Goal: Task Accomplishment & Management: Use online tool/utility

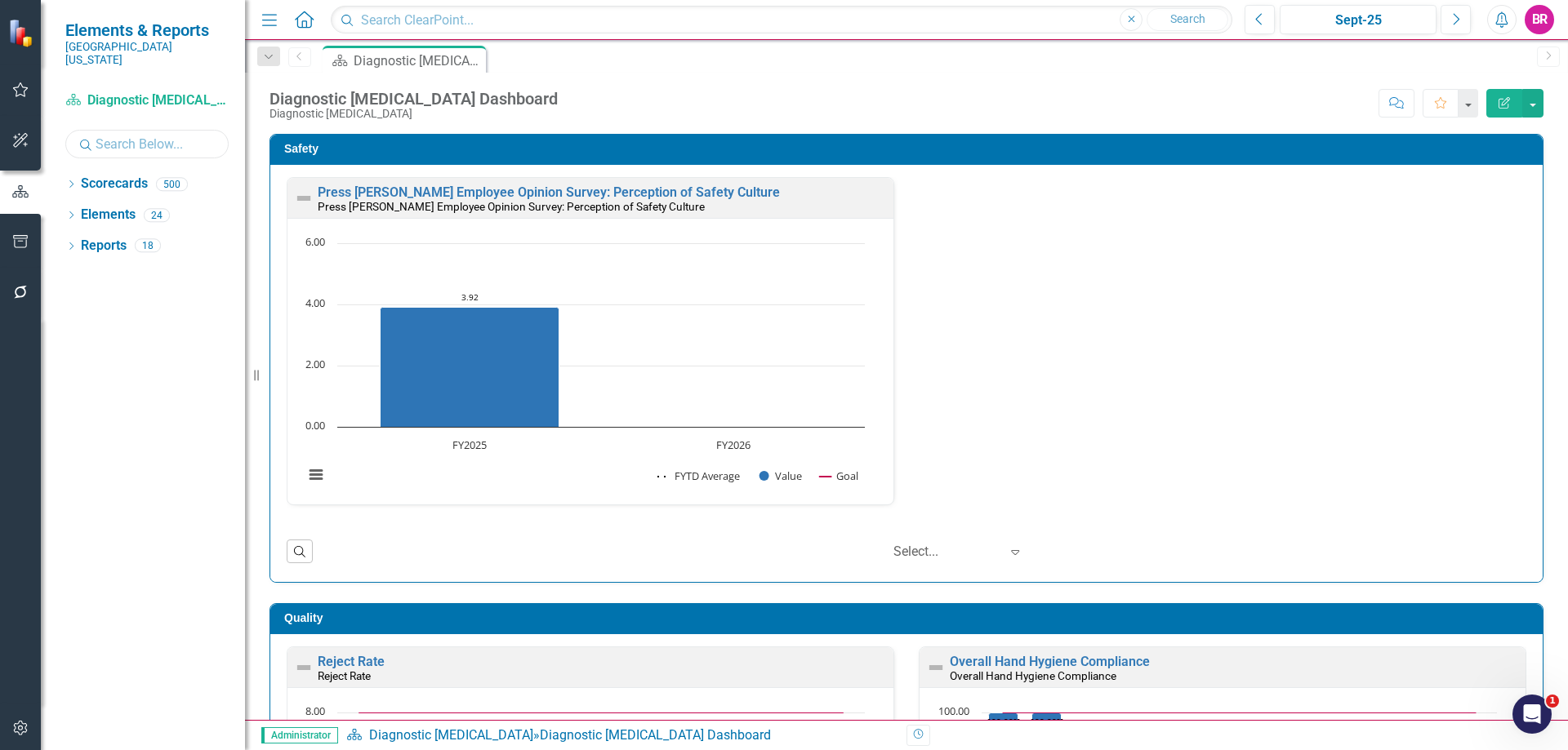
click at [178, 130] on input "text" at bounding box center [147, 144] width 163 height 28
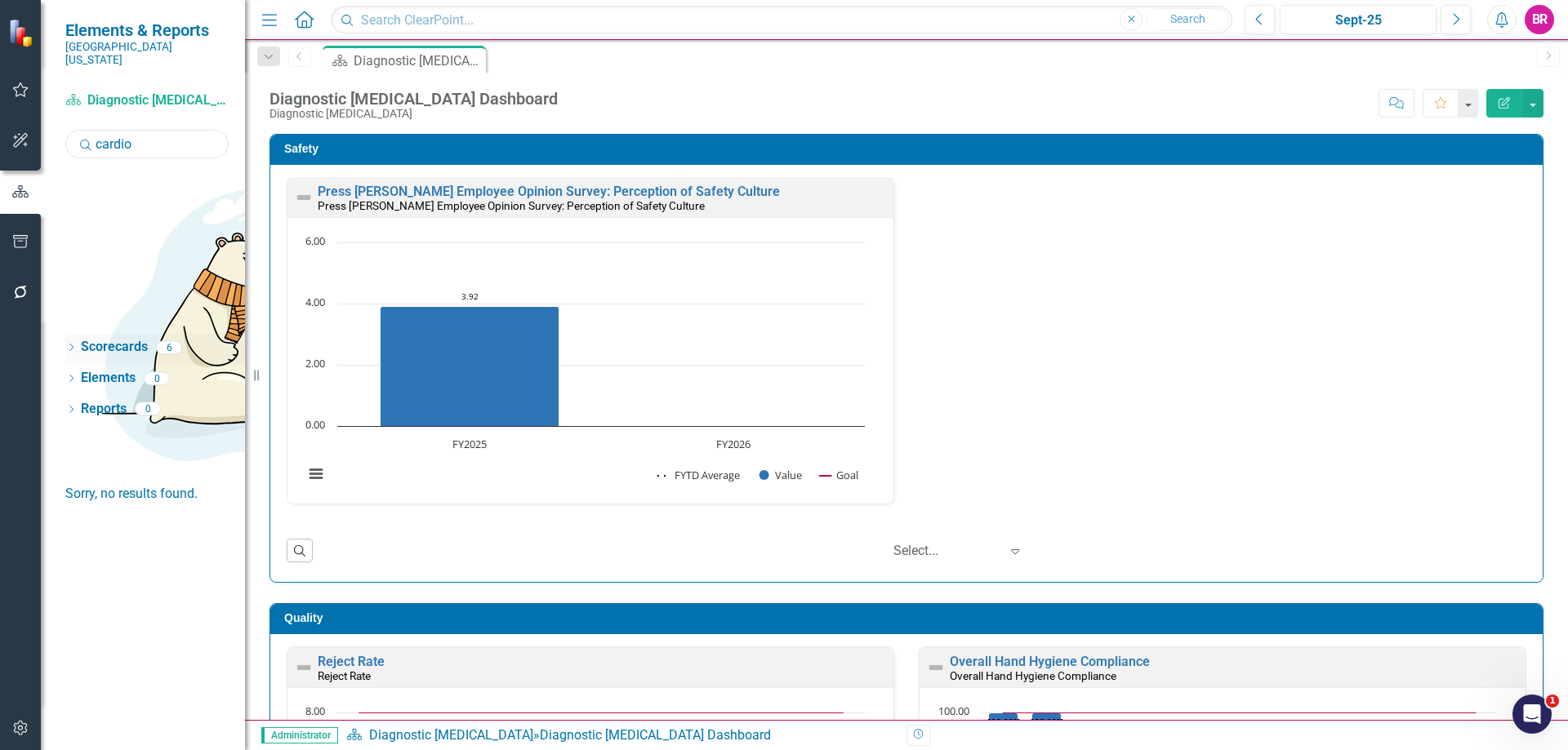
type input "cardio"
click at [72, 345] on icon "Dropdown" at bounding box center [71, 349] width 11 height 9
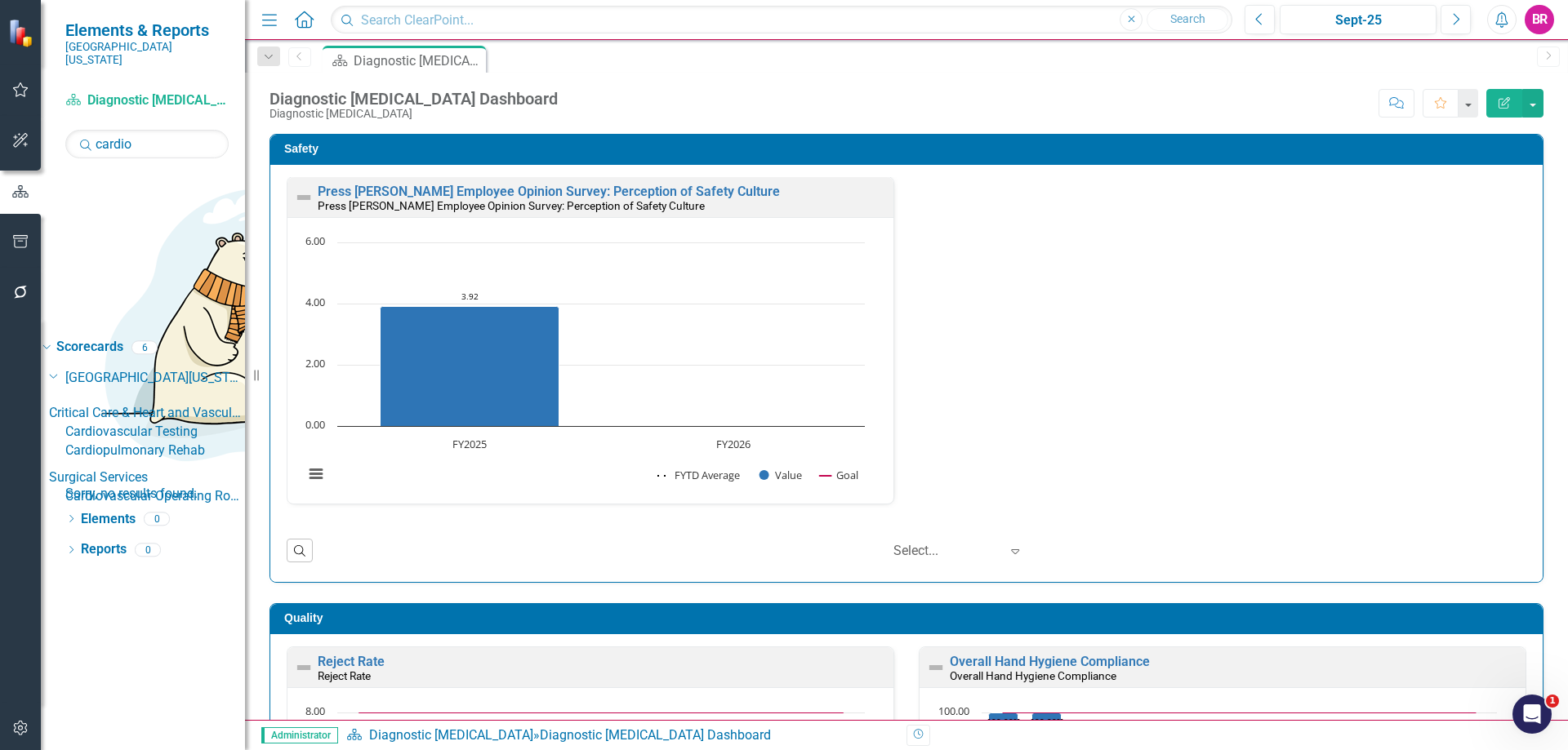
click at [164, 423] on link "Cardiovascular Testing" at bounding box center [155, 433] width 179 height 19
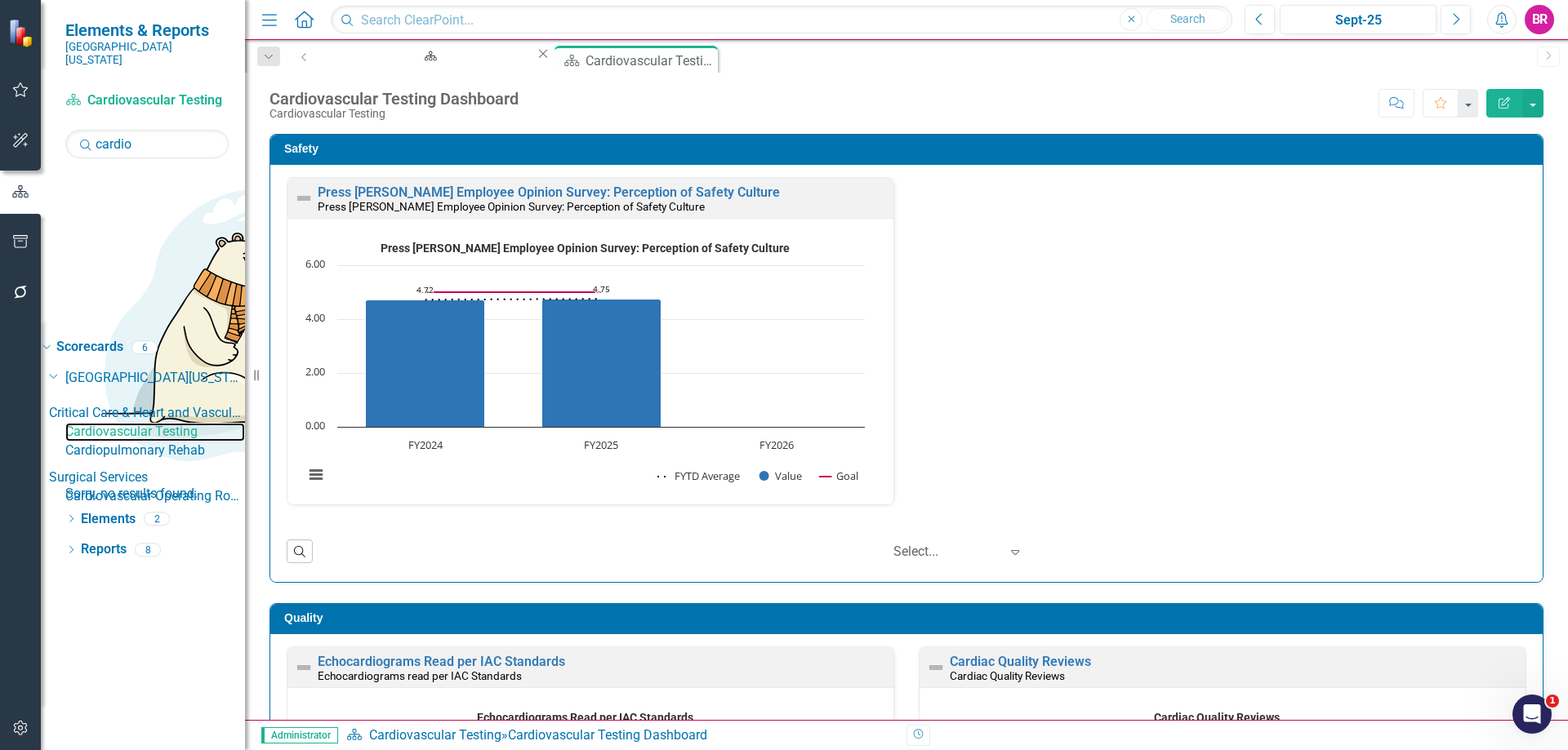
scroll to position [1, 0]
drag, startPoint x: 93, startPoint y: 416, endPoint x: 87, endPoint y: 426, distance: 11.7
click at [93, 541] on link "Reports" at bounding box center [103, 550] width 46 height 19
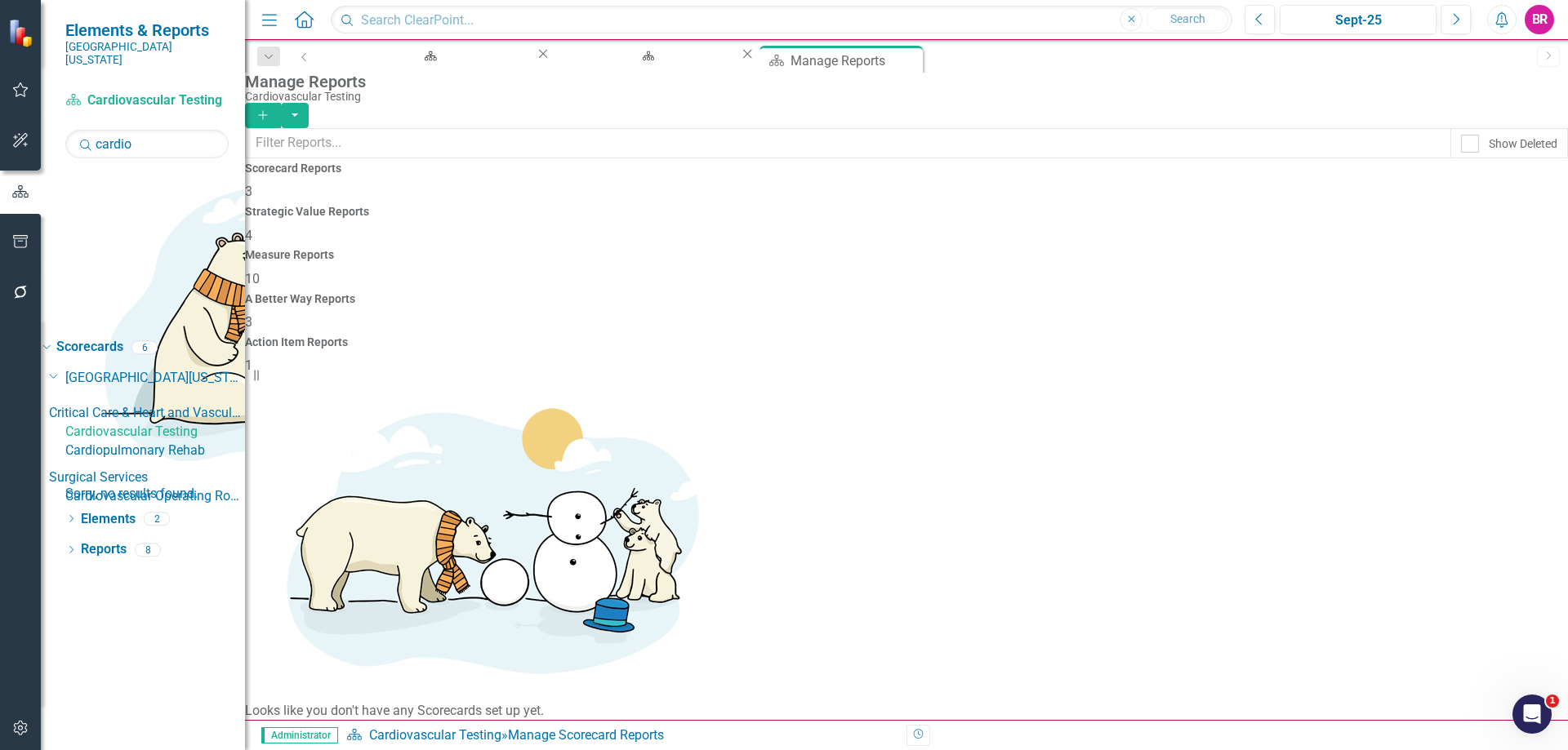
click at [885, 249] on h4 "Measure Reports" at bounding box center [906, 255] width 1322 height 12
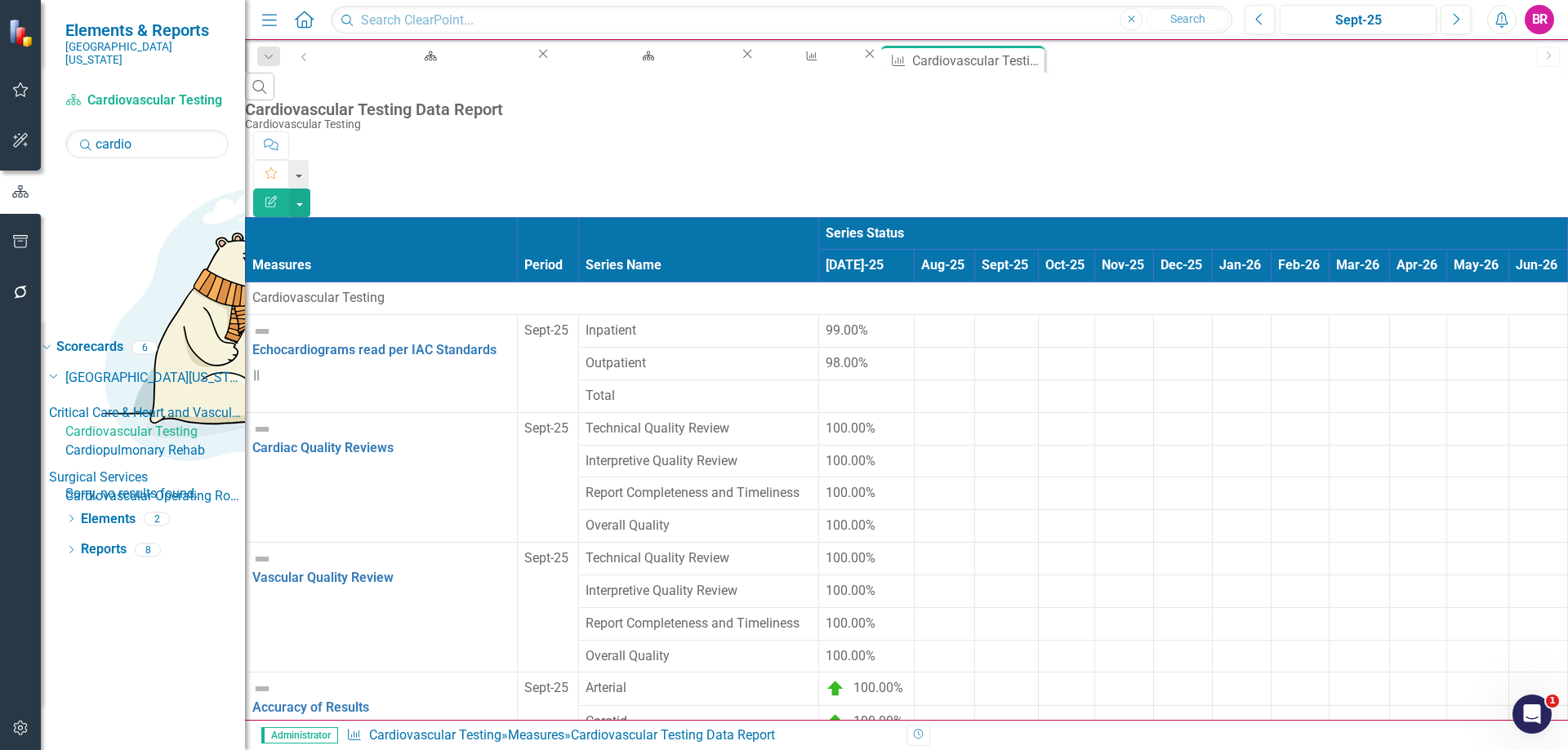
click at [921, 322] on div at bounding box center [944, 322] width 47 height 0
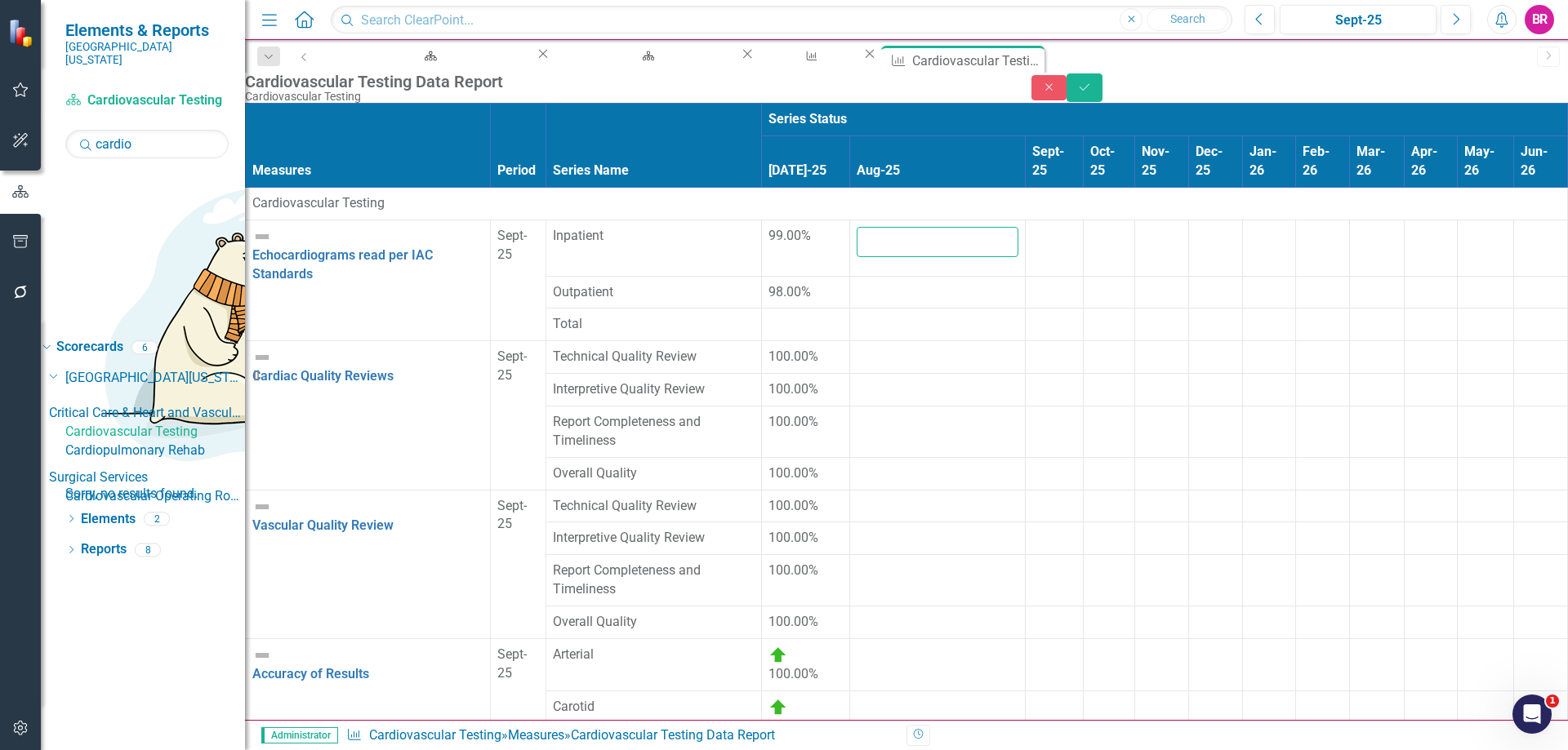
click at [857, 243] on input "number" at bounding box center [938, 241] width 162 height 30
type input "100"
click at [857, 284] on div at bounding box center [938, 284] width 162 height 0
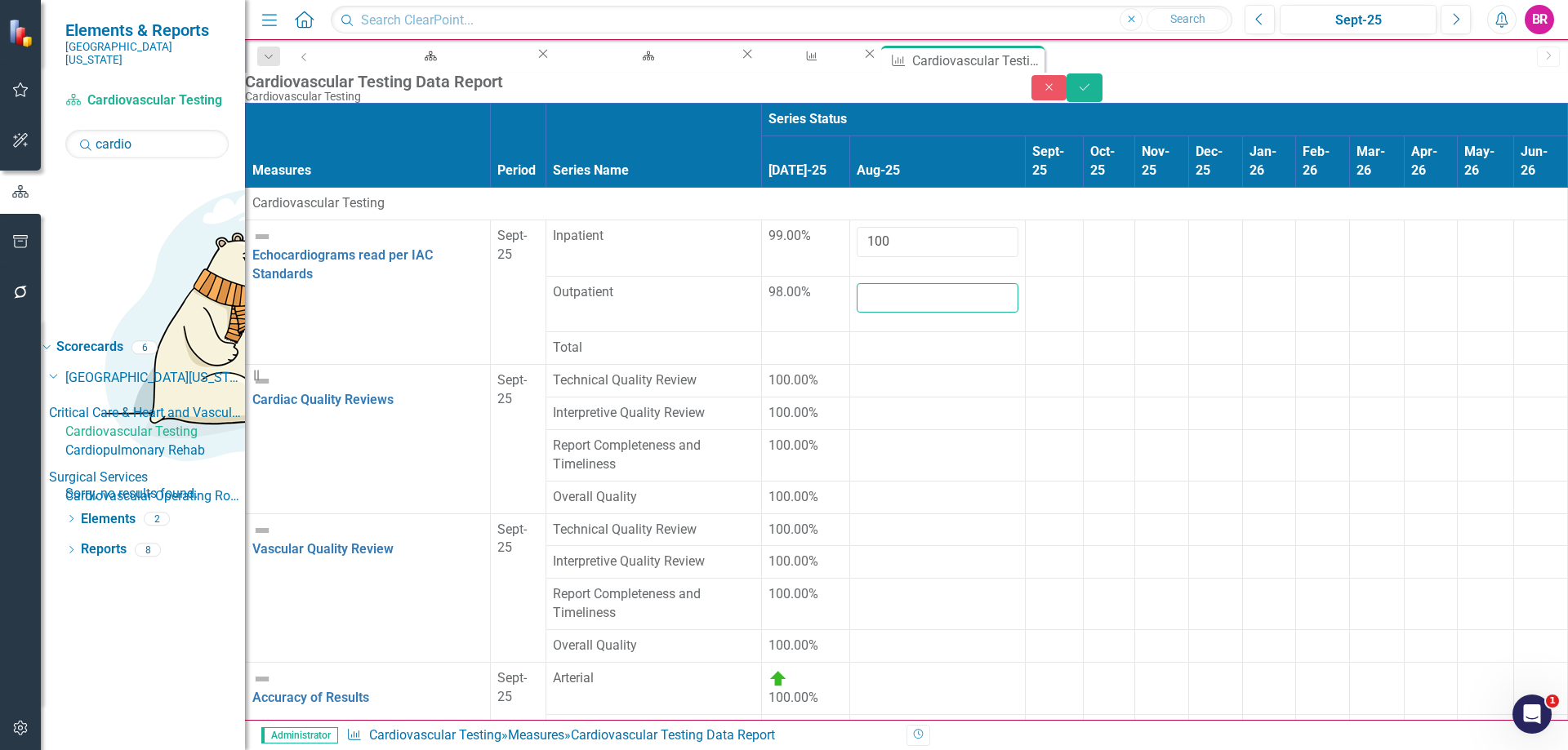
click at [857, 286] on input "number" at bounding box center [938, 298] width 162 height 30
type input "98"
click at [857, 339] on div at bounding box center [938, 339] width 162 height 0
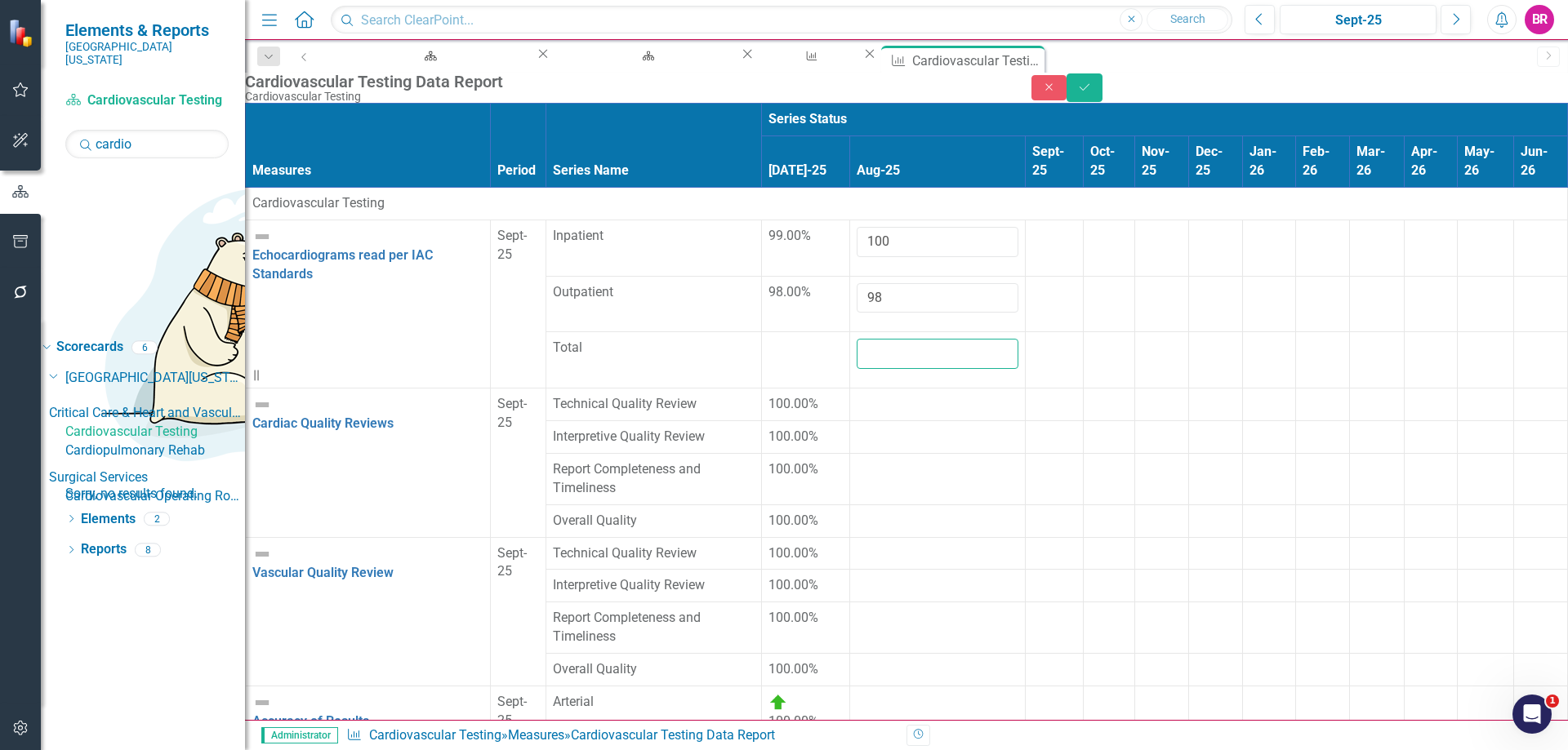
click at [857, 339] on input "number" at bounding box center [938, 353] width 162 height 30
type input "99"
click at [768, 339] on div at bounding box center [805, 339] width 74 height 0
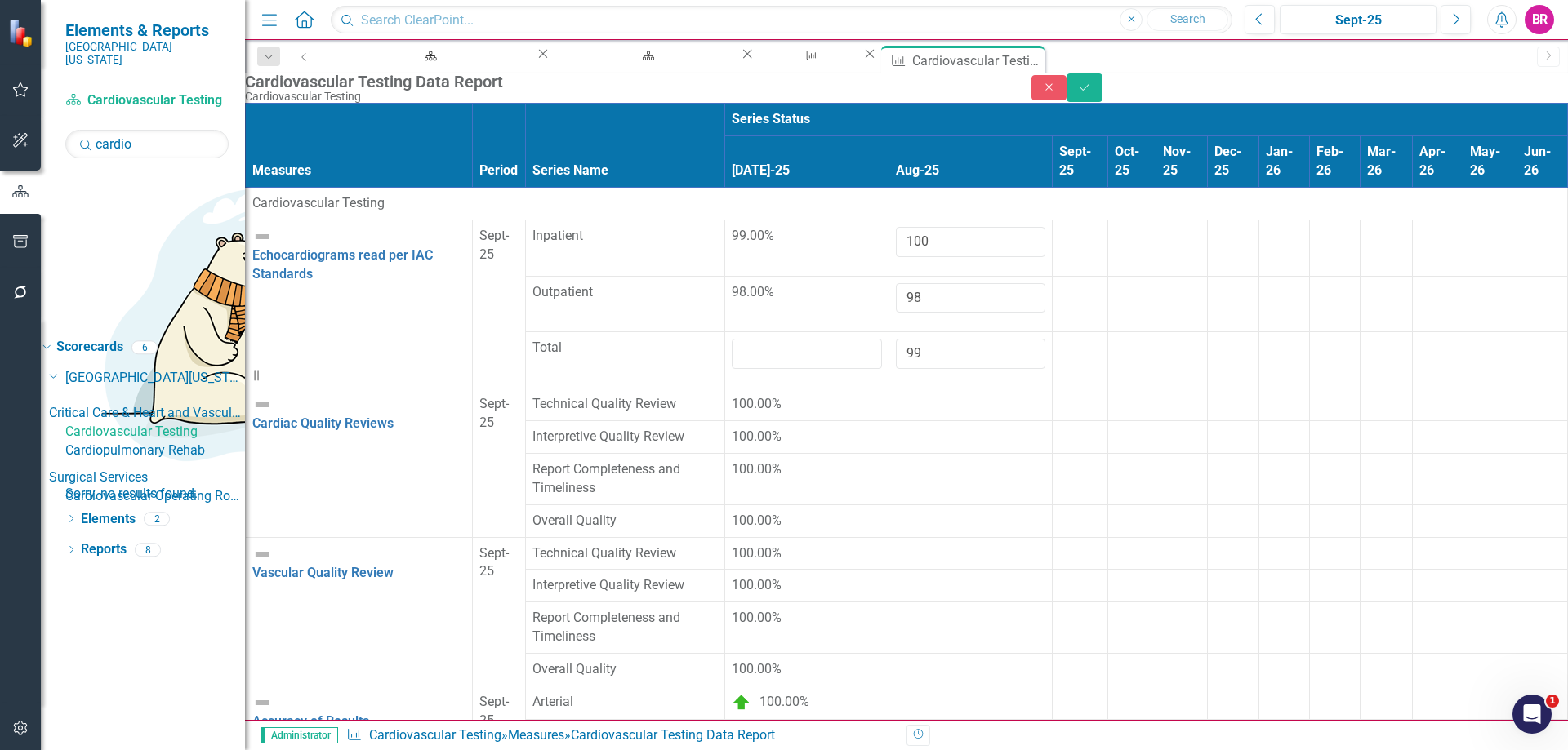
click at [732, 339] on input "number" at bounding box center [807, 353] width 150 height 30
type input "99"
click at [896, 395] on div at bounding box center [970, 395] width 149 height 0
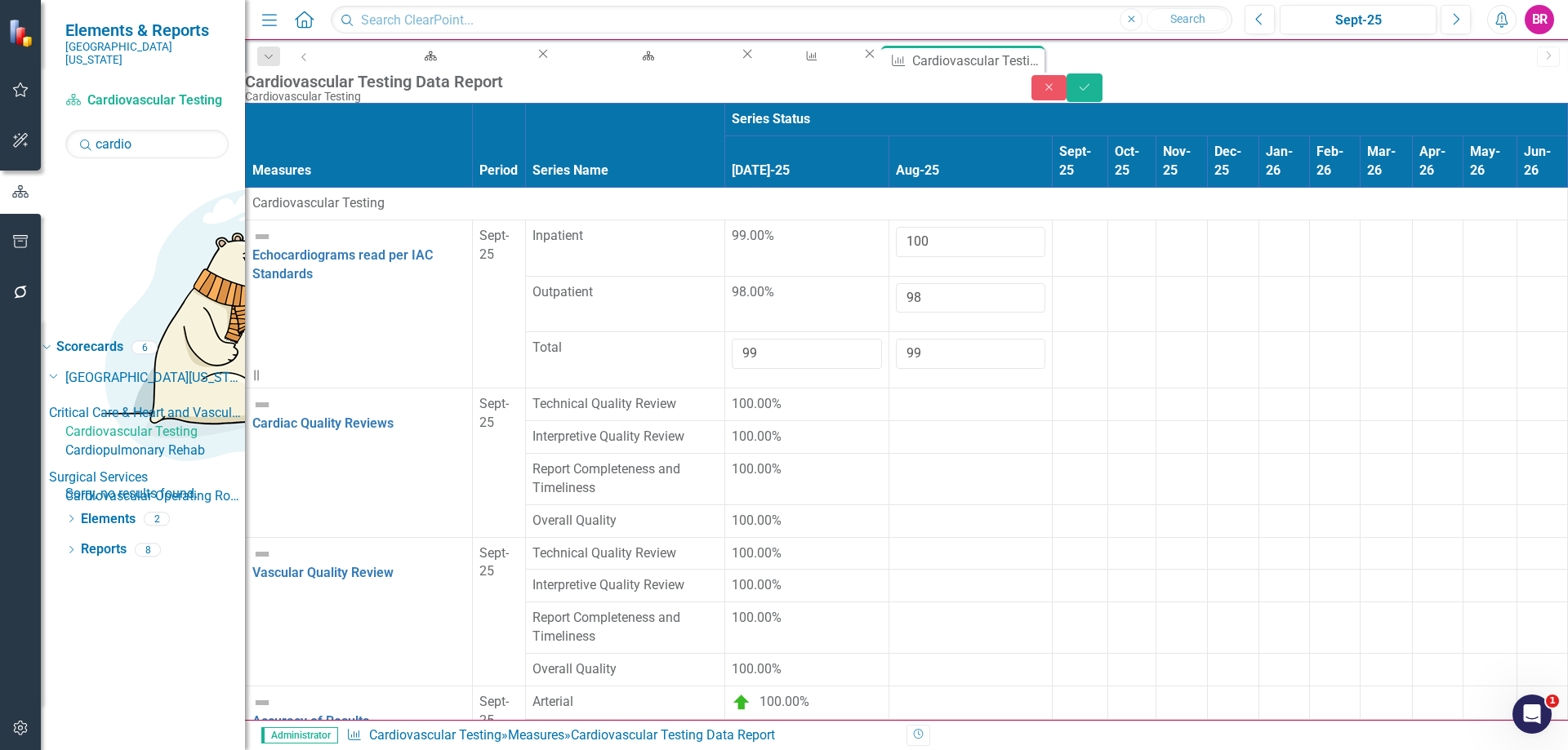
click at [896, 395] on div at bounding box center [970, 395] width 149 height 0
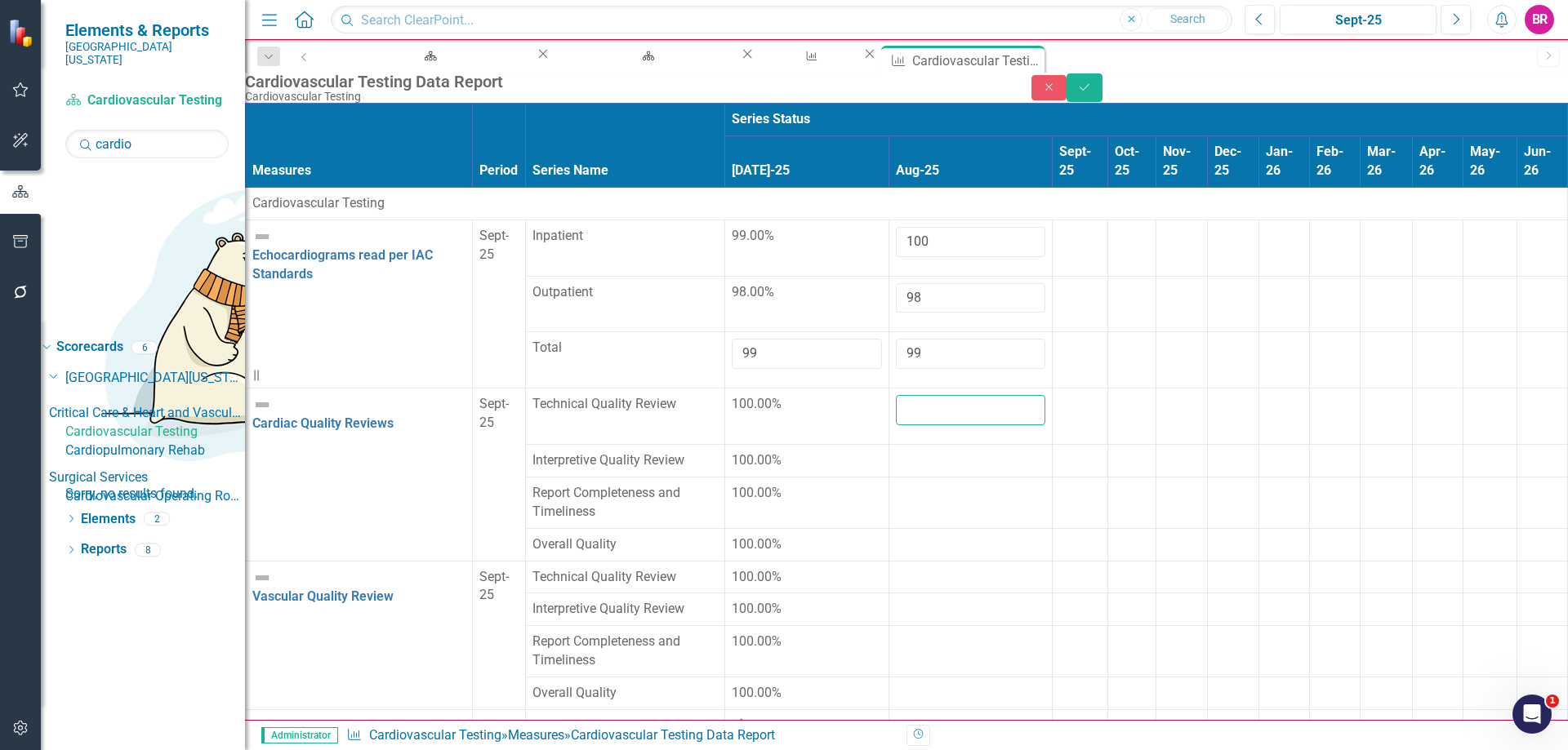
click at [896, 395] on input "number" at bounding box center [970, 409] width 149 height 30
type input "100"
click at [890, 445] on td at bounding box center [971, 461] width 163 height 33
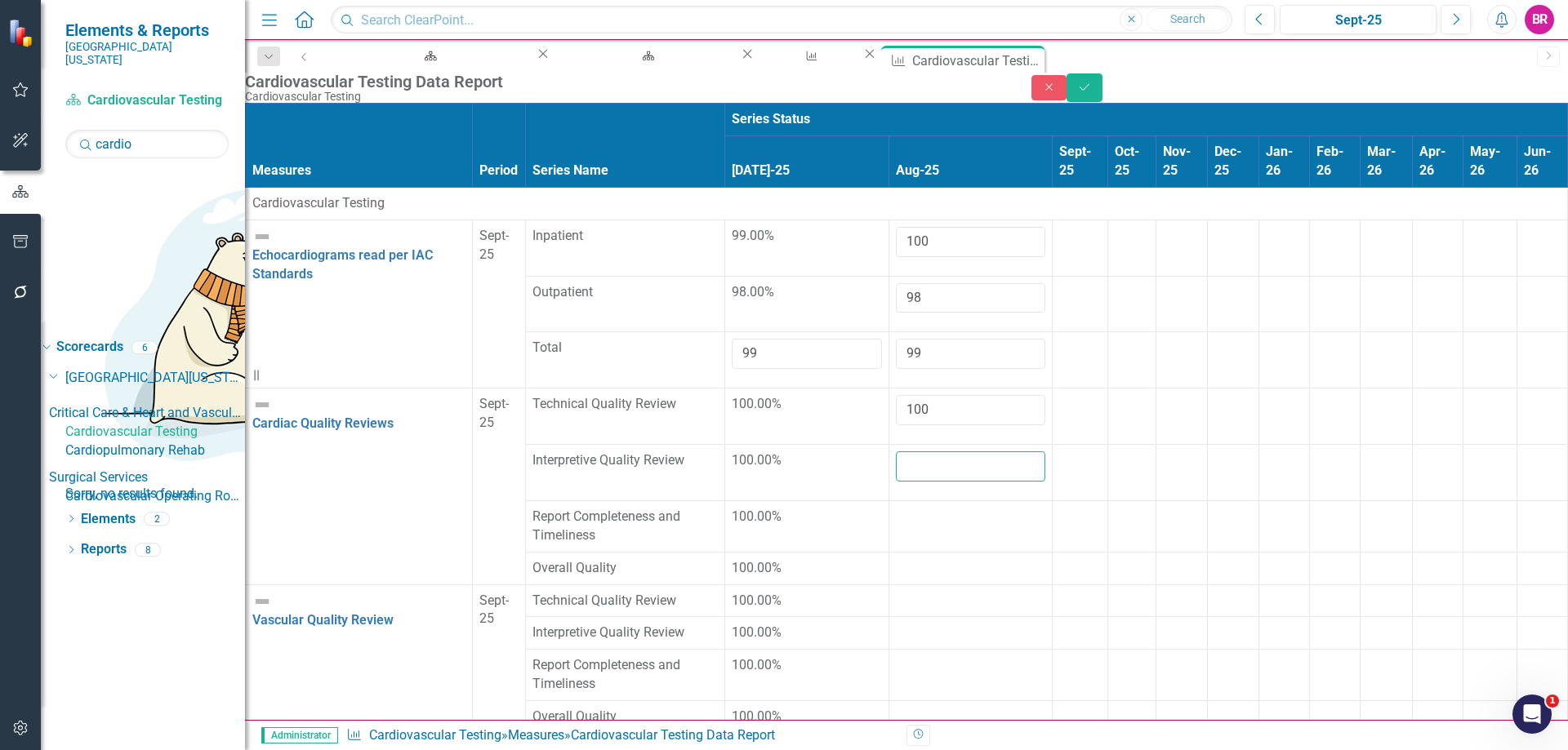
click at [896, 452] on input "number" at bounding box center [970, 466] width 149 height 30
type input "100"
click at [890, 501] on td at bounding box center [971, 527] width 163 height 52
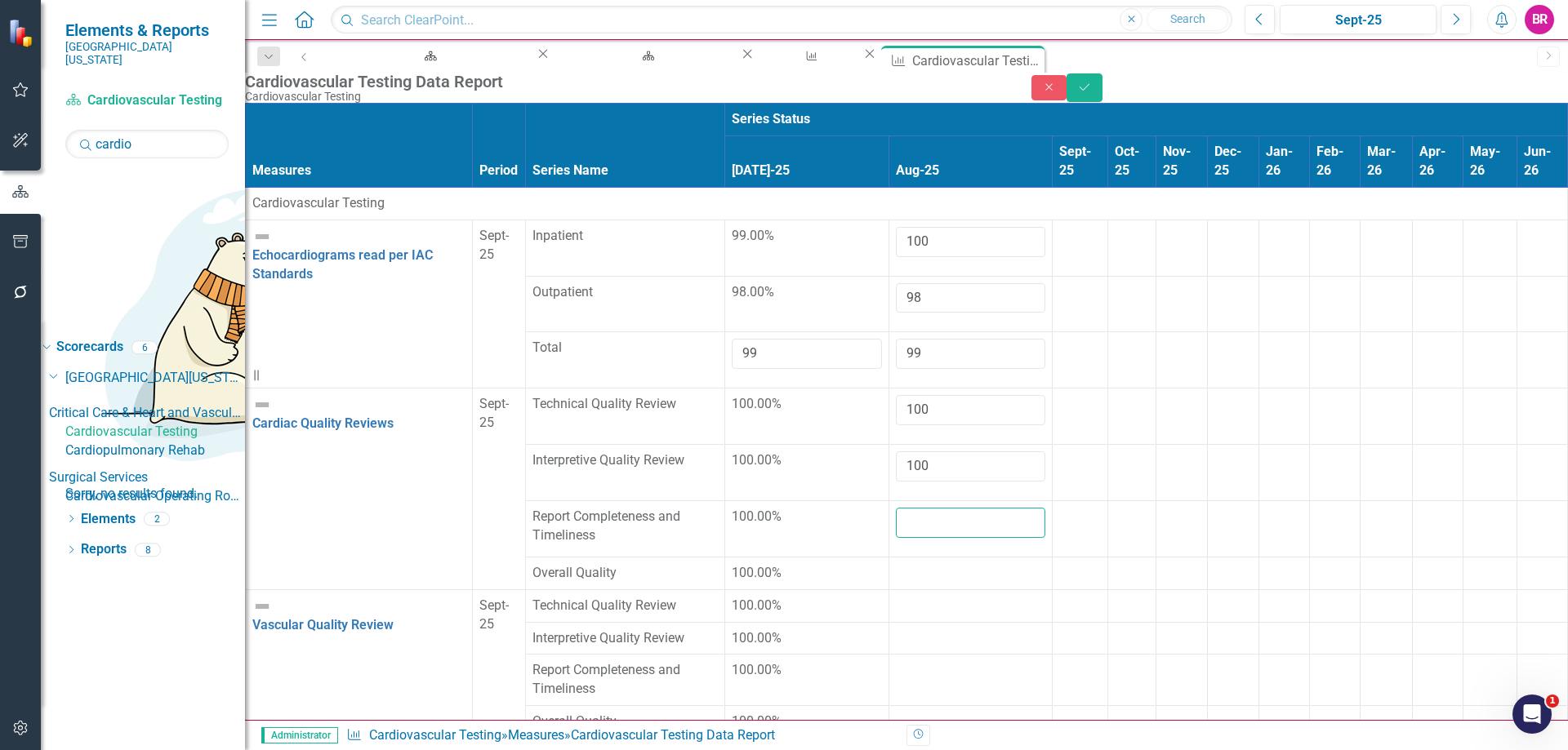
click at [896, 508] on input "number" at bounding box center [970, 522] width 149 height 30
type input "100"
click at [896, 565] on div at bounding box center [970, 565] width 149 height 0
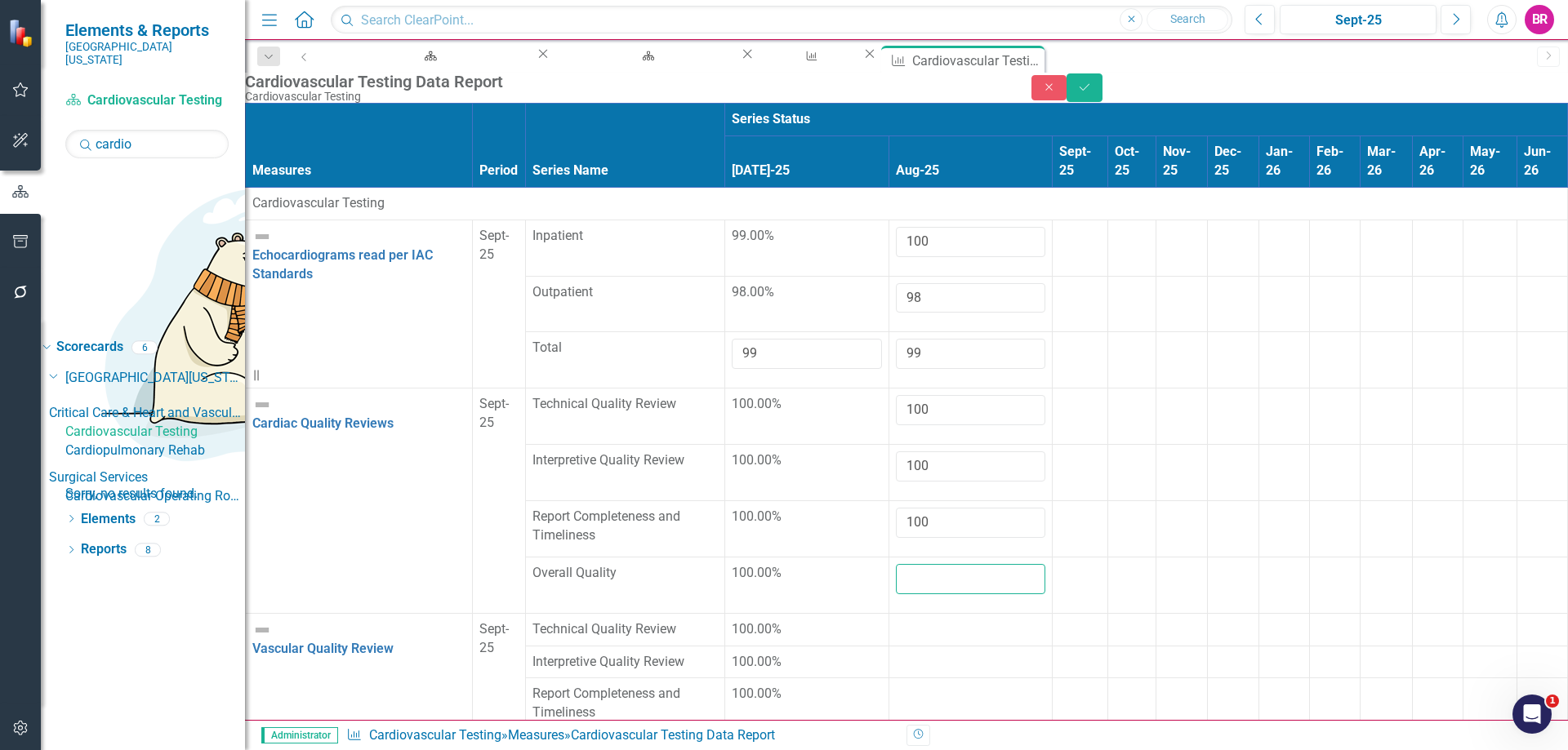
click at [896, 565] on input "number" at bounding box center [970, 579] width 149 height 30
type input "100"
click at [890, 613] on td at bounding box center [971, 629] width 163 height 33
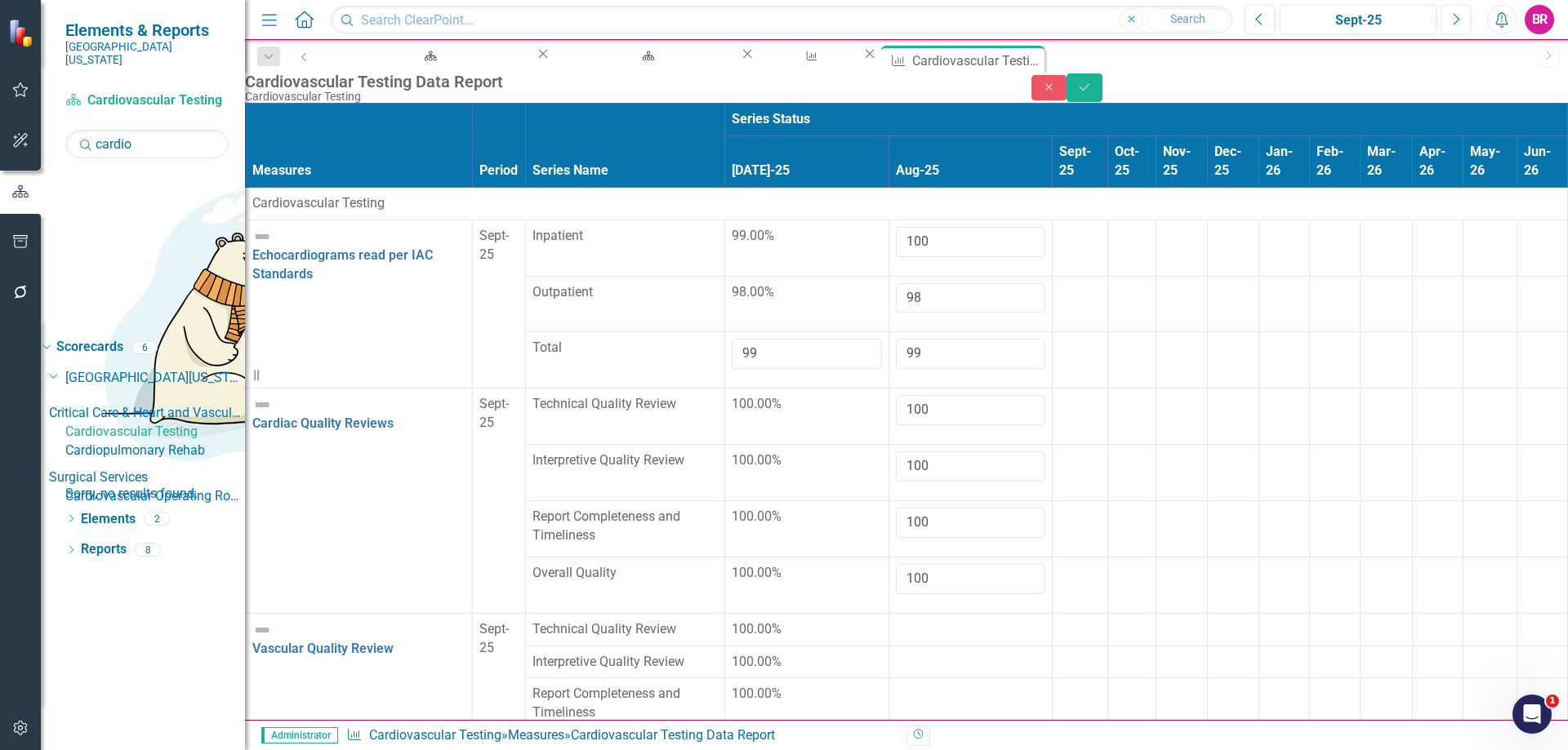
click at [890, 613] on td at bounding box center [971, 629] width 163 height 33
click at [896, 621] on input "number" at bounding box center [970, 635] width 149 height 30
type input "100"
click at [896, 677] on div at bounding box center [970, 677] width 149 height 0
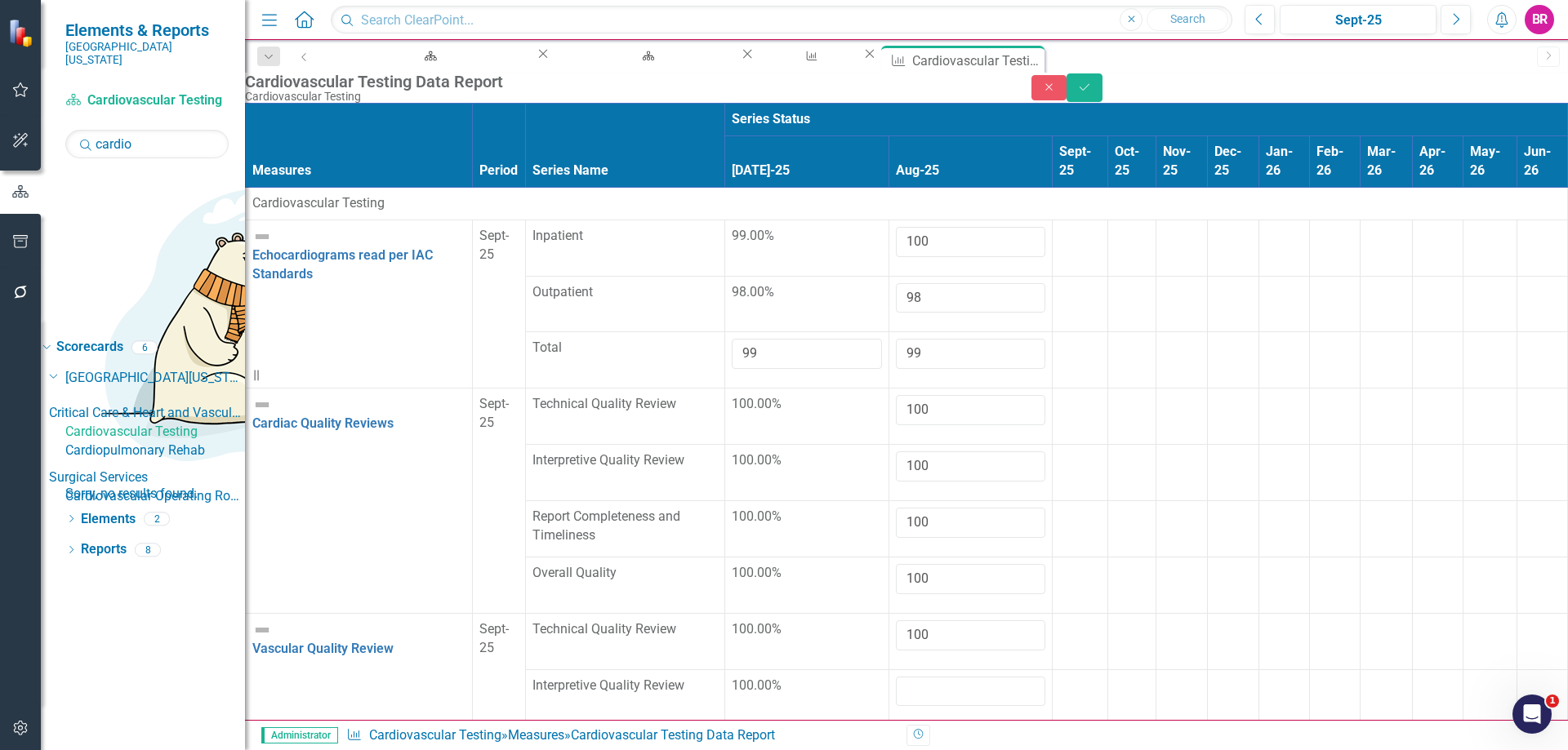
click at [896, 677] on input "number" at bounding box center [970, 691] width 149 height 30
type input "100"
click at [890, 726] on td at bounding box center [971, 752] width 163 height 52
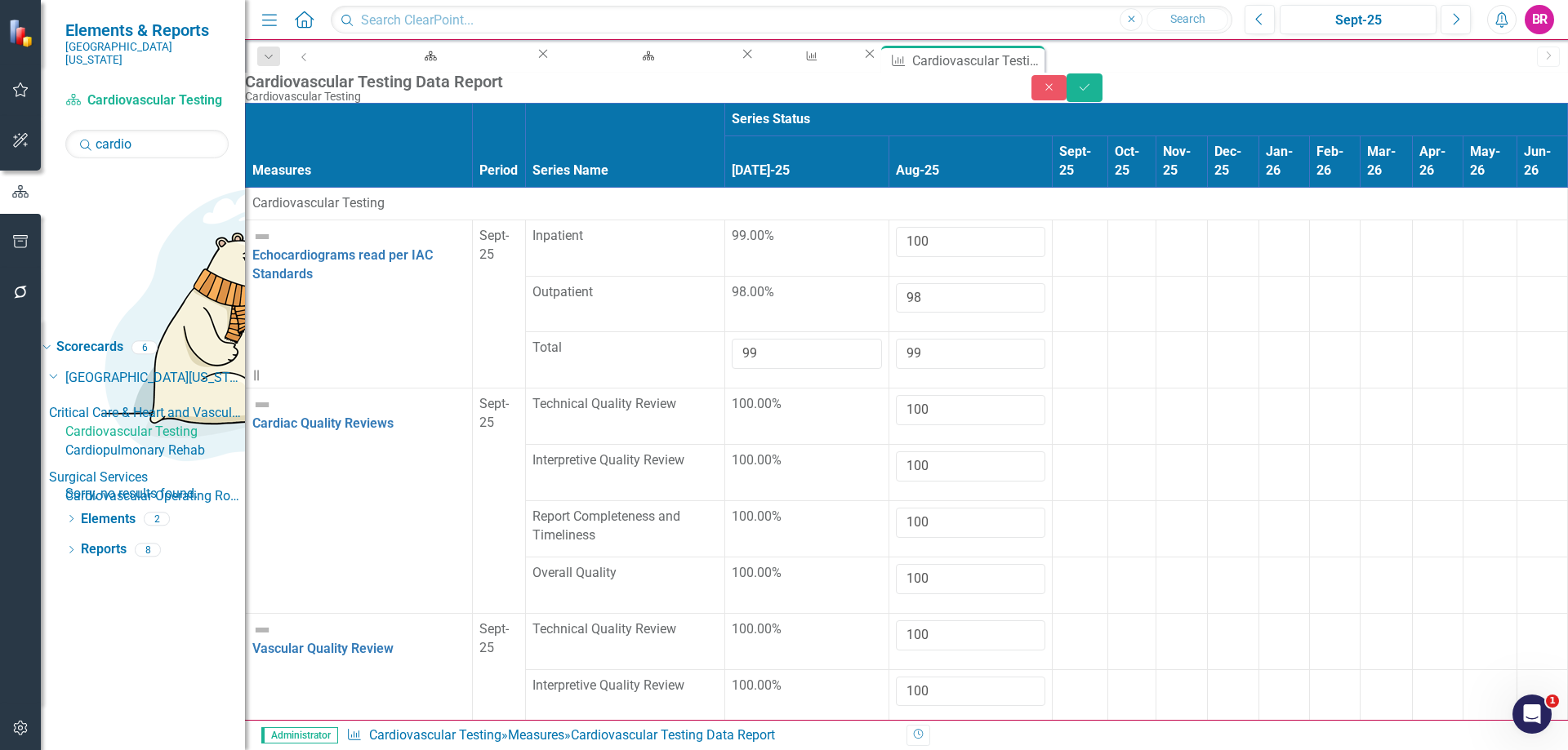
click at [890, 726] on td at bounding box center [971, 752] width 163 height 52
click at [896, 733] on input "number" at bounding box center [970, 747] width 149 height 30
type input "100"
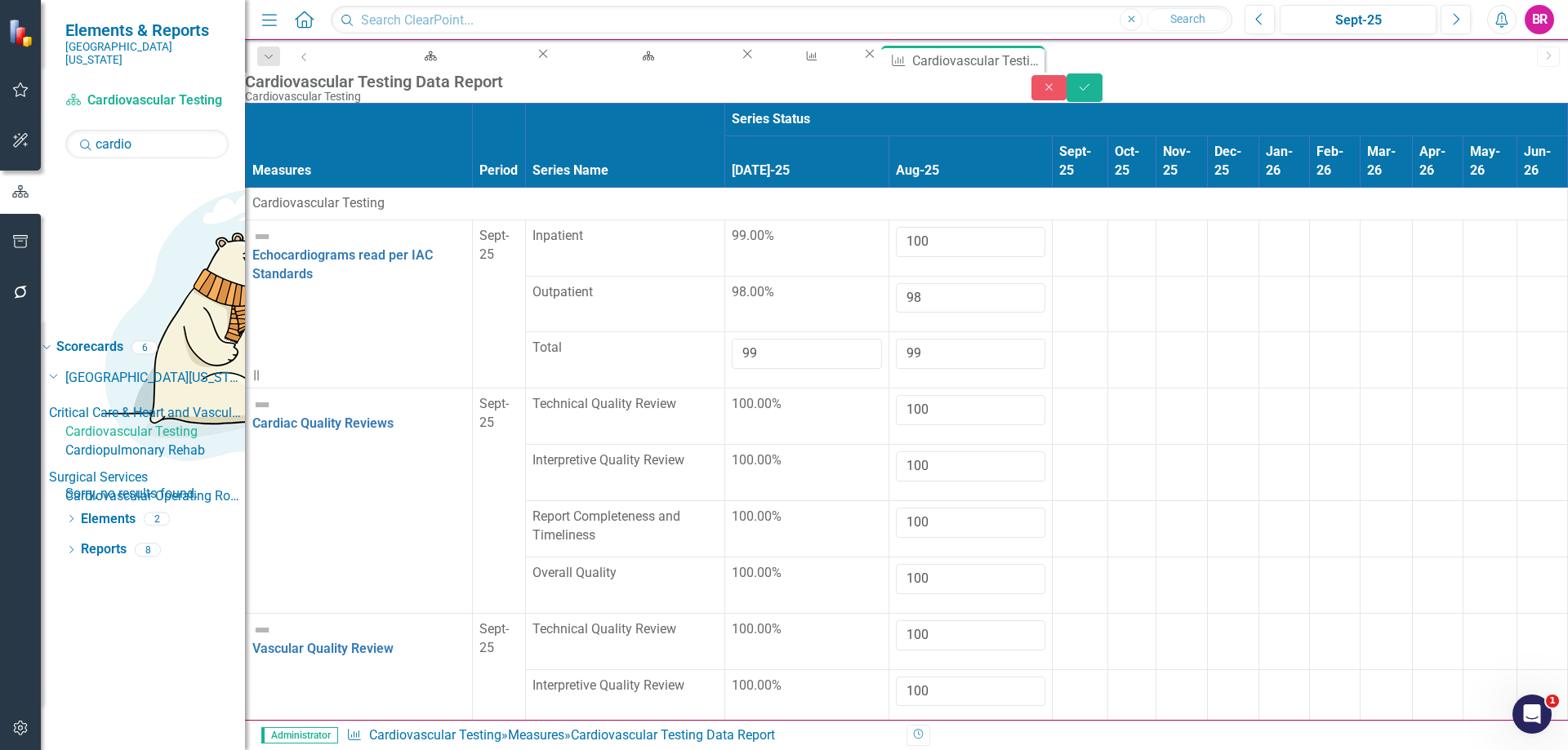
type input "100"
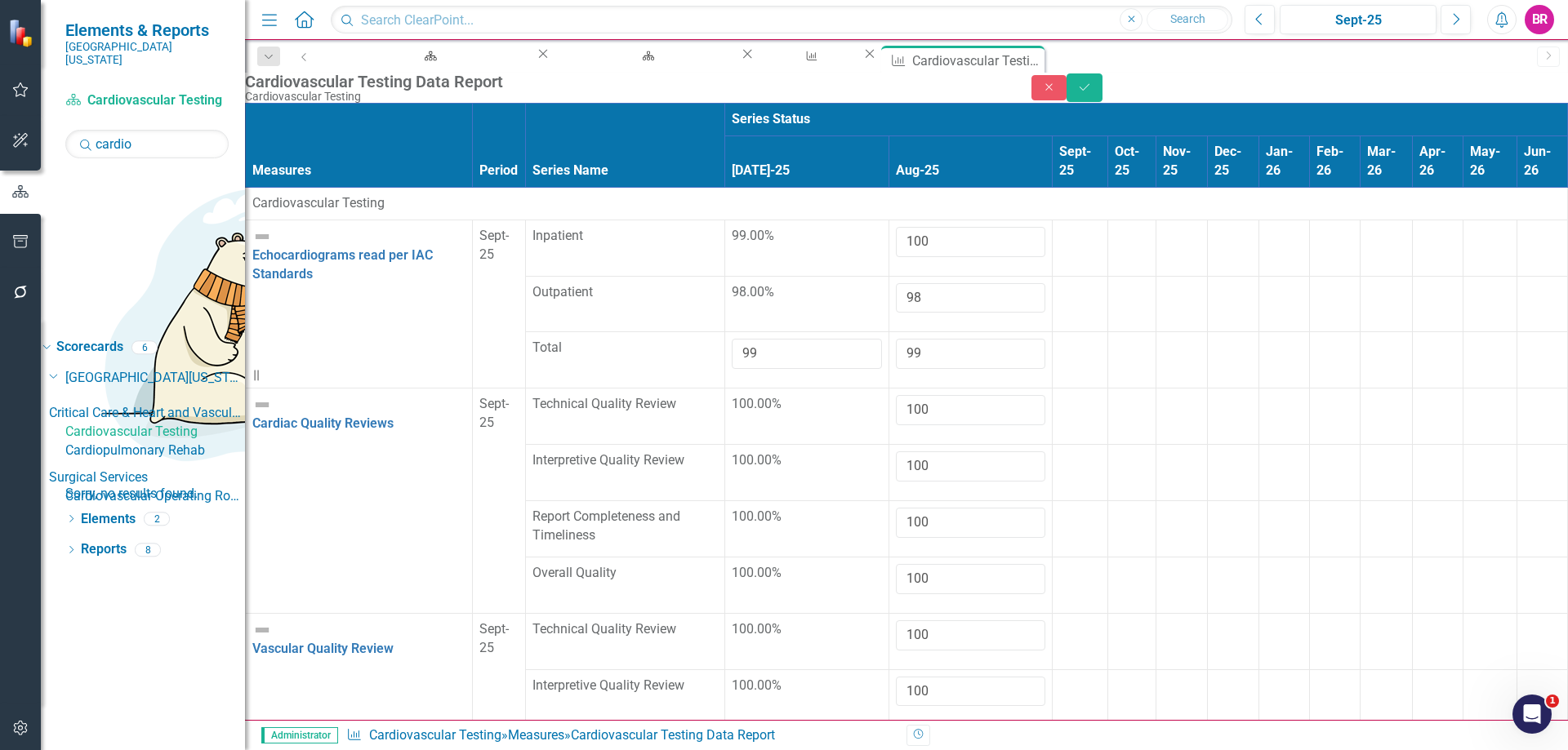
type input "100"
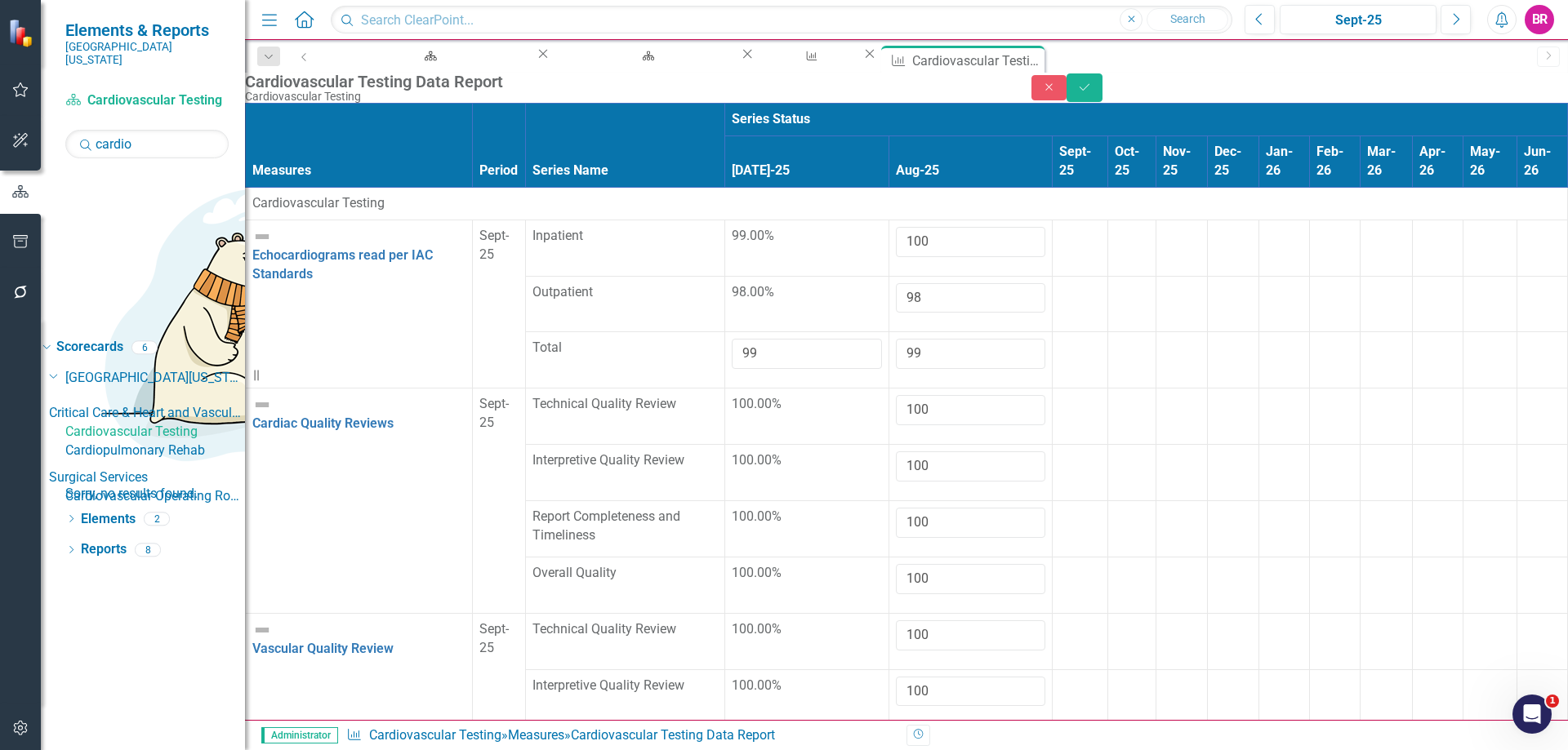
type input "100"
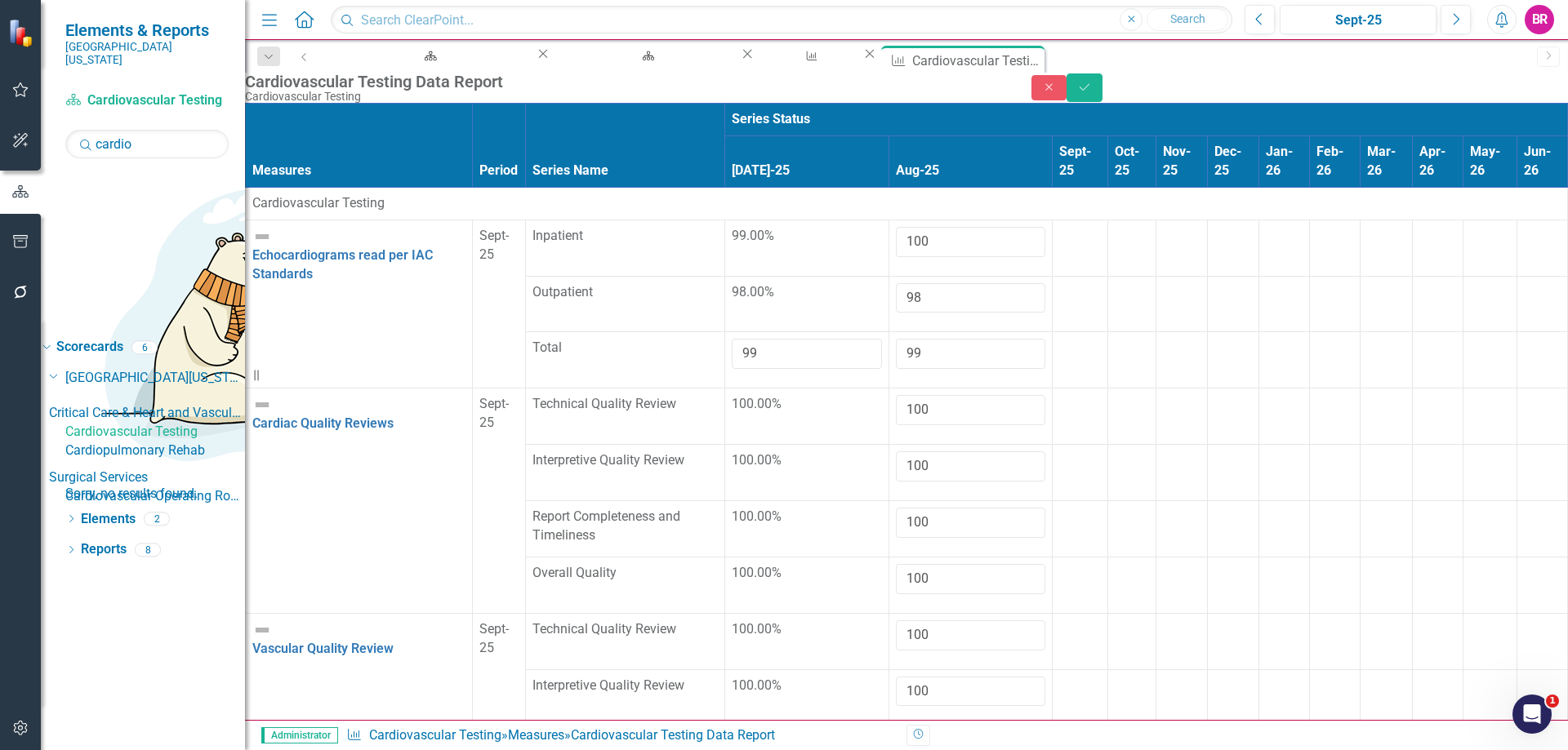
type input "100"
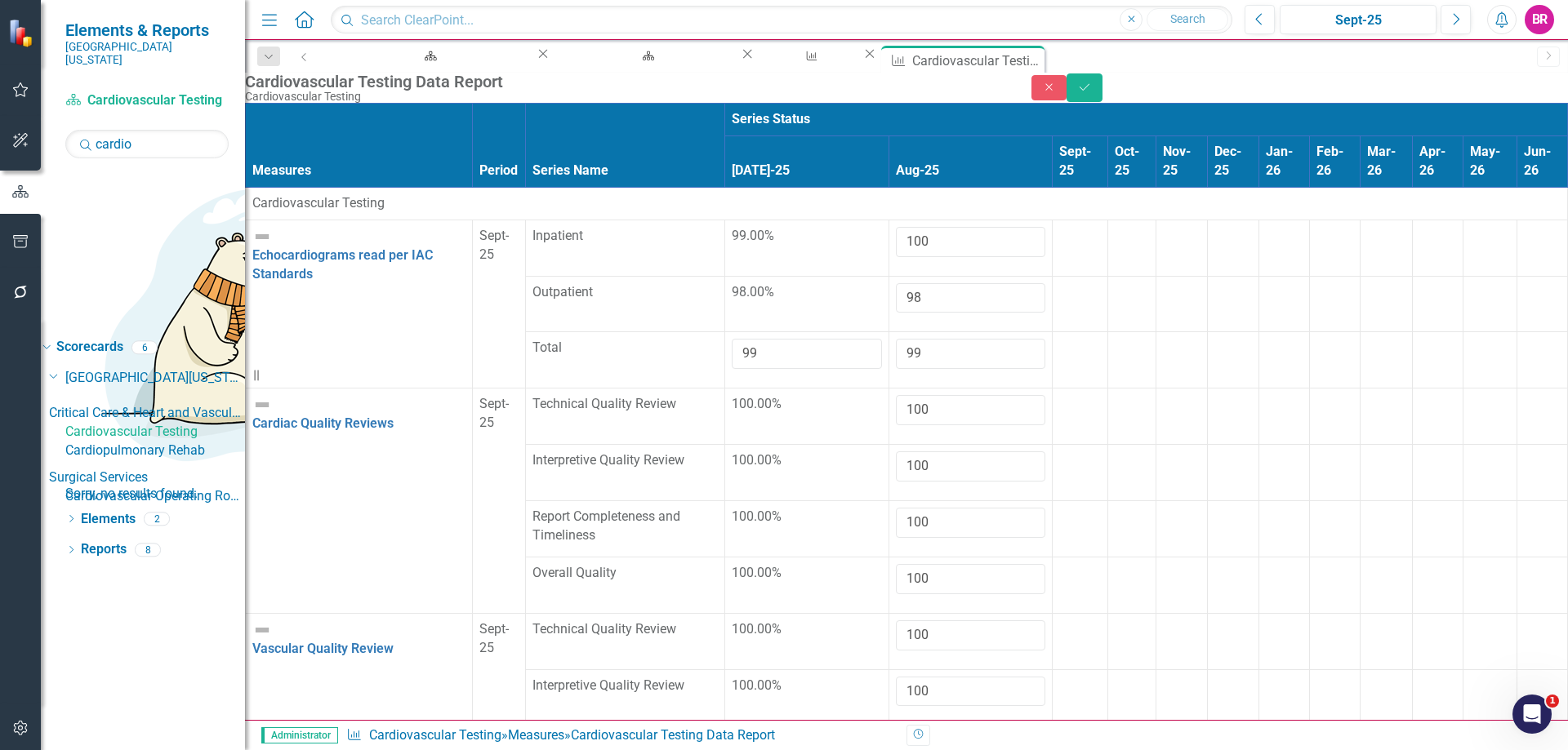
type input "100"
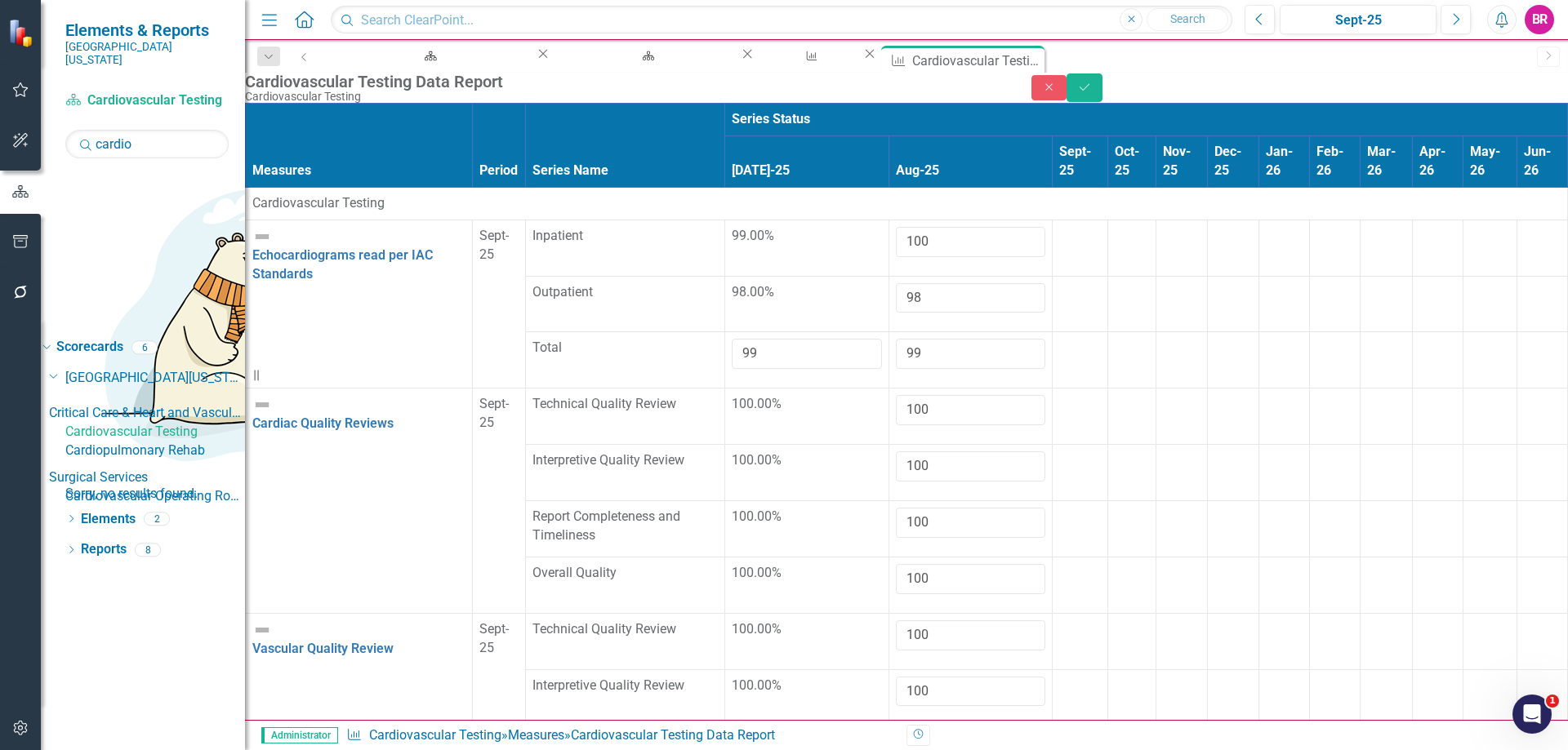
type input "90"
click at [1091, 92] on icon "Save" at bounding box center [1084, 87] width 15 height 11
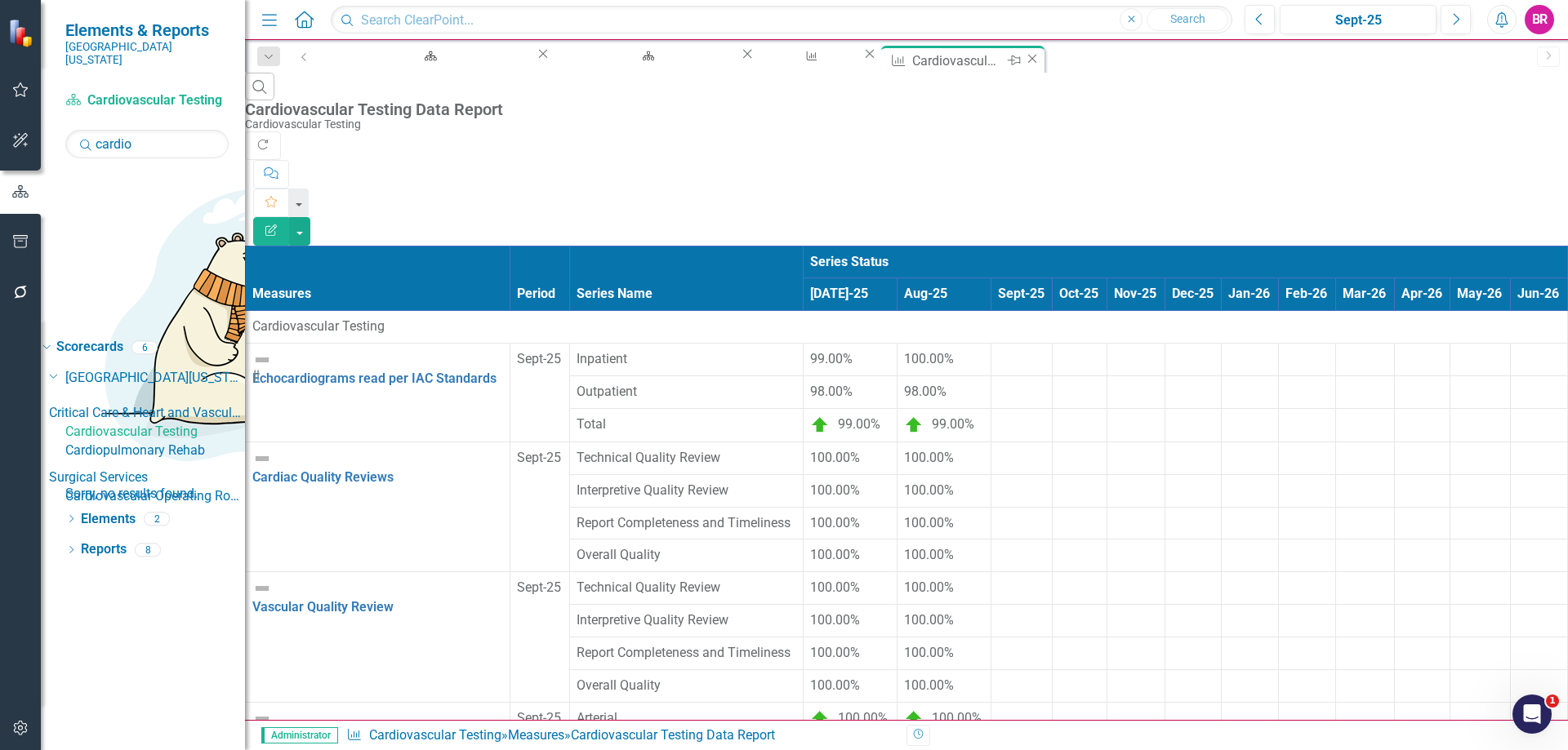
click at [1024, 59] on icon "Close" at bounding box center [1032, 59] width 16 height 13
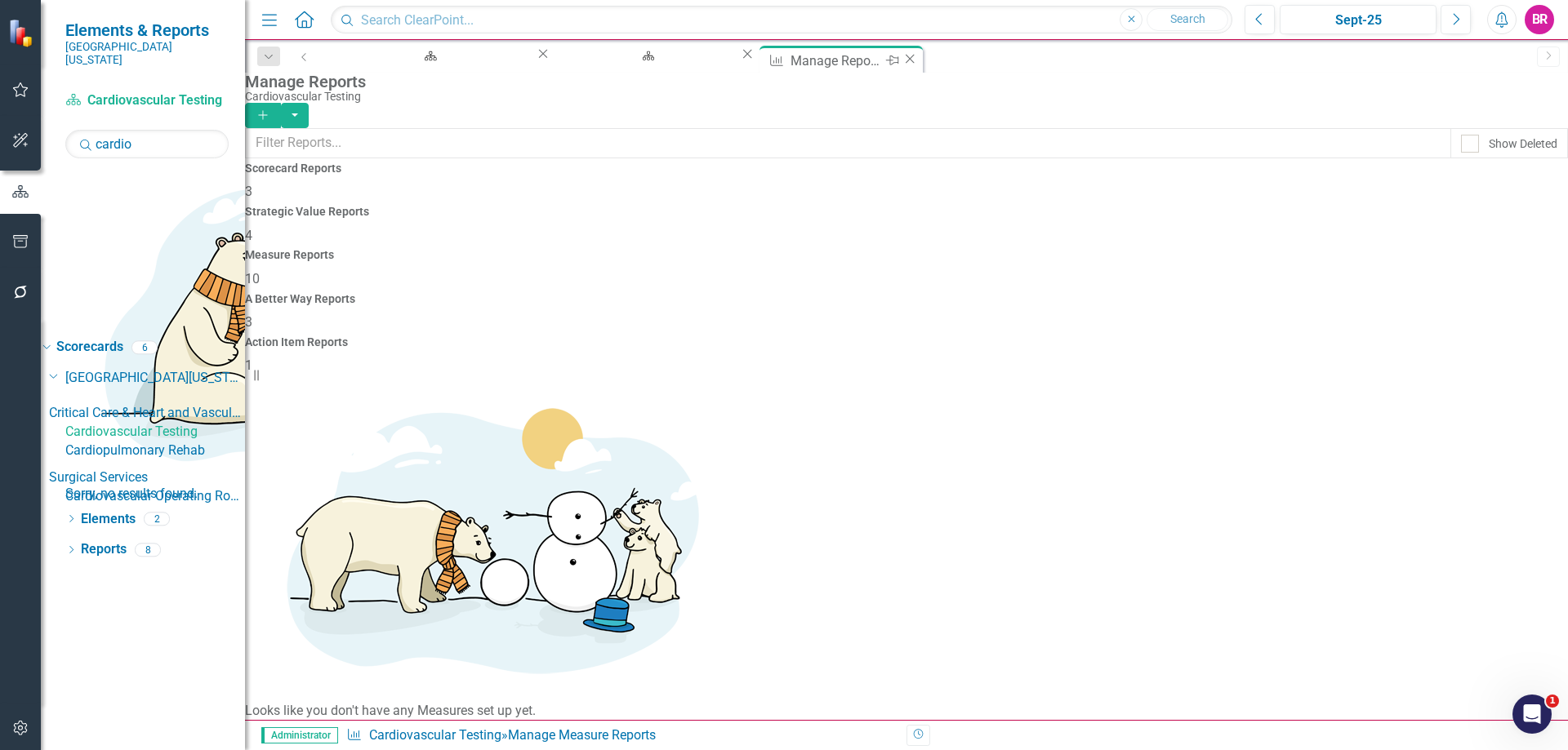
click at [902, 58] on icon "Close" at bounding box center [909, 59] width 16 height 13
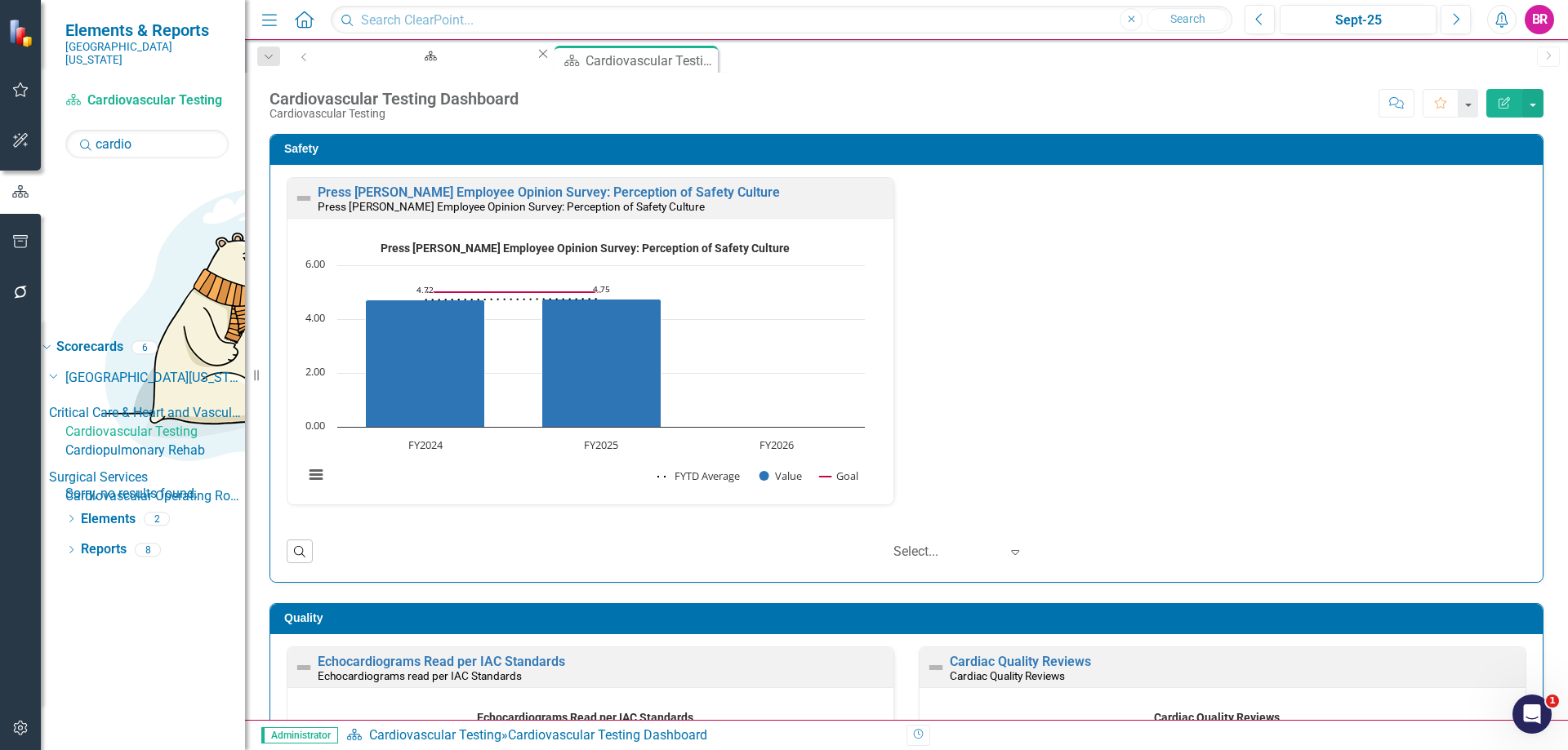
click at [1540, 346] on div "Safety Press [PERSON_NAME] Employee Opinion Survey: Perception of Safety Cultur…" at bounding box center [906, 348] width 1298 height 470
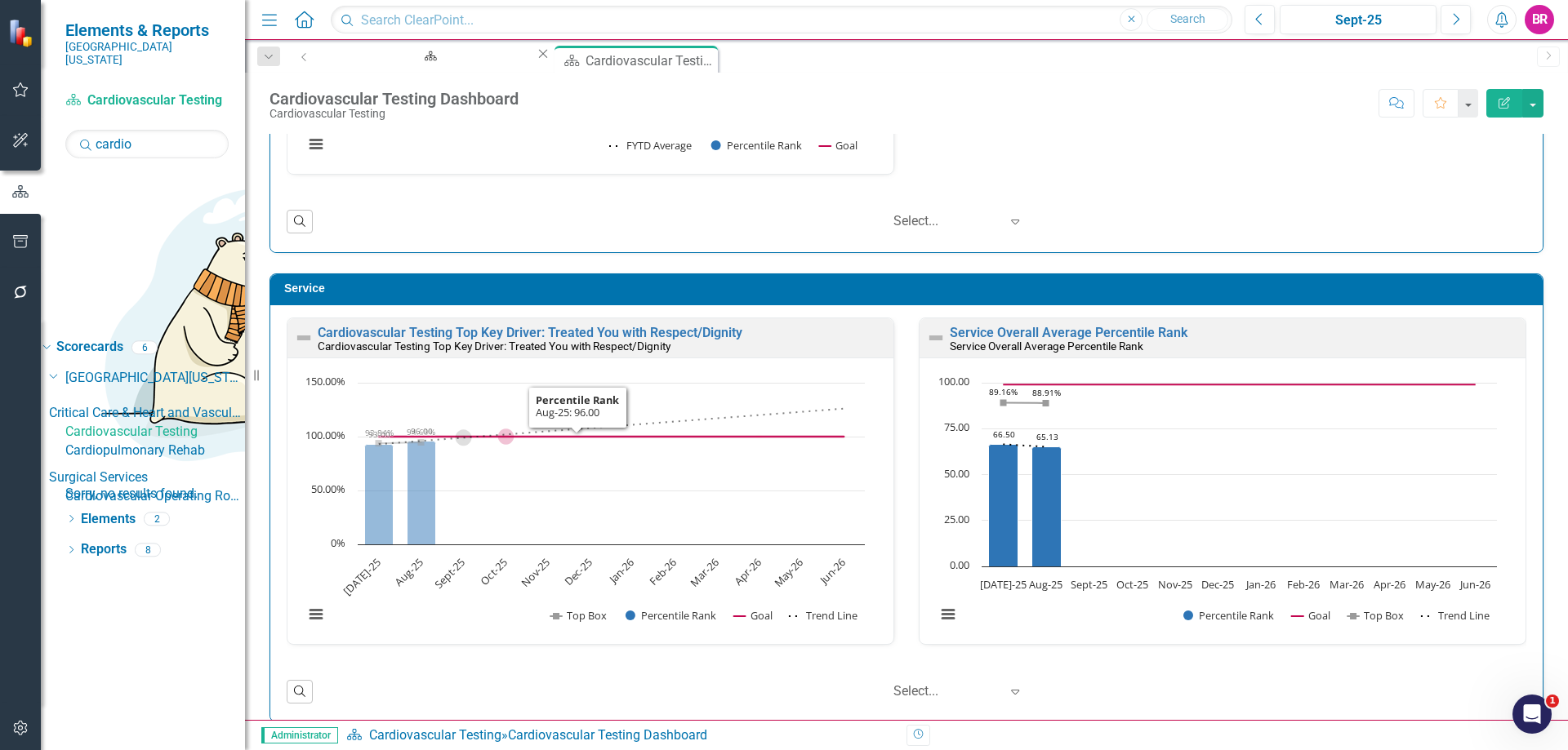
scroll to position [1088, 0]
